Goal: Information Seeking & Learning: Learn about a topic

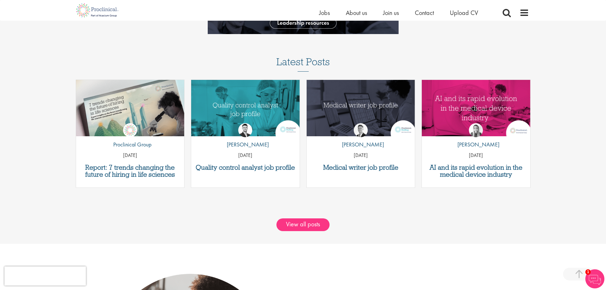
scroll to position [796, 0]
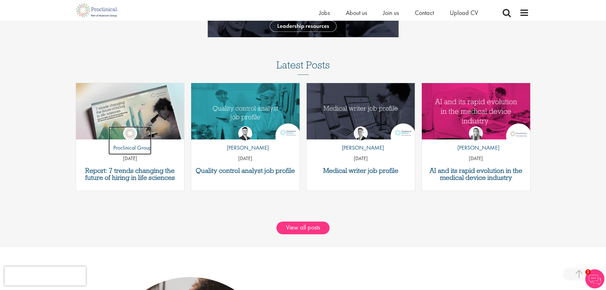
click at [115, 129] on link "by Proclinical Group" at bounding box center [130, 140] width 43 height 29
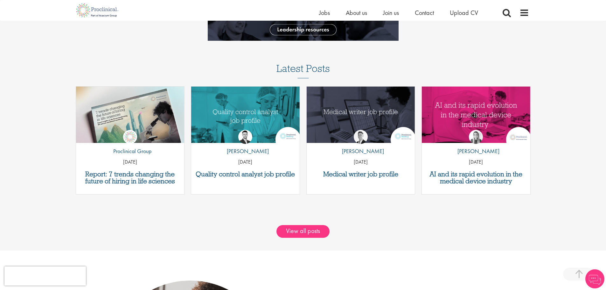
scroll to position [796, 0]
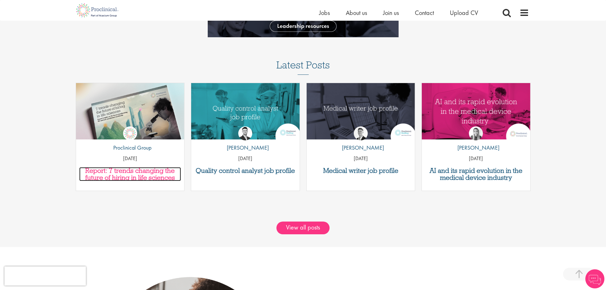
click at [142, 175] on h3 "Report: 7 trends changing the future of hiring in life sciences" at bounding box center [130, 174] width 102 height 14
